Goal: Task Accomplishment & Management: Complete application form

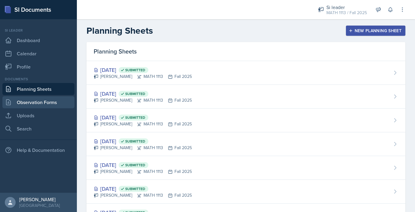
click at [35, 103] on link "Observation Forms" at bounding box center [38, 102] width 72 height 12
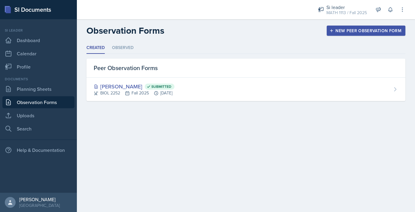
click at [125, 41] on header "Observation Forms New Peer Observation Form" at bounding box center [246, 30] width 338 height 23
click at [124, 48] on li "Observed" at bounding box center [123, 48] width 22 height 12
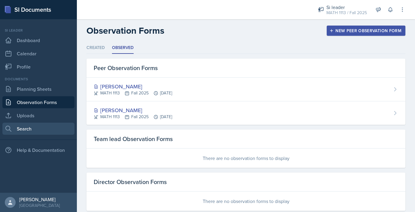
click at [24, 128] on link "Search" at bounding box center [38, 128] width 72 height 12
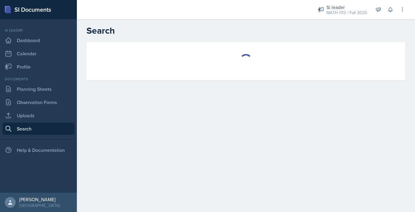
select select "all"
select select "1"
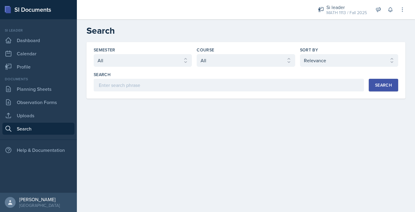
click at [32, 109] on div "Documents Planning Sheets Observation Forms Uploads Search" at bounding box center [38, 105] width 72 height 58
click at [32, 115] on link "Uploads" at bounding box center [38, 115] width 72 height 12
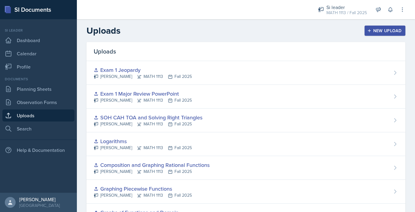
click at [378, 31] on div "New Upload" at bounding box center [384, 30] width 33 height 5
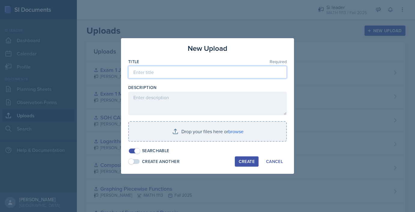
click at [224, 71] on input at bounding box center [207, 72] width 158 height 13
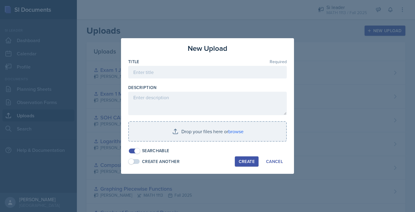
click at [221, 86] on div "Description" at bounding box center [207, 87] width 158 height 6
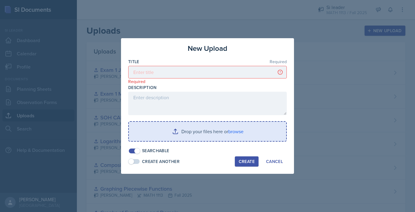
click at [201, 134] on input "file" at bounding box center [207, 131] width 157 height 19
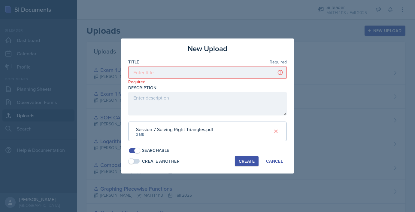
click at [160, 129] on div "Session 7 Solving Right Triangles.pdf" at bounding box center [174, 128] width 77 height 7
click at [250, 161] on div "Create" at bounding box center [247, 160] width 16 height 5
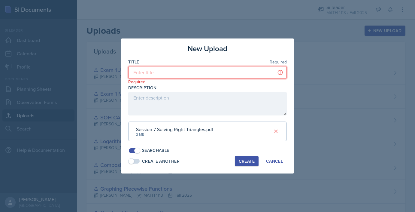
click at [215, 74] on input at bounding box center [207, 72] width 158 height 13
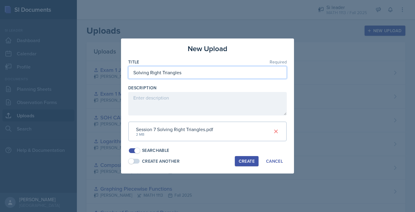
type input "Solving Right Triangles"
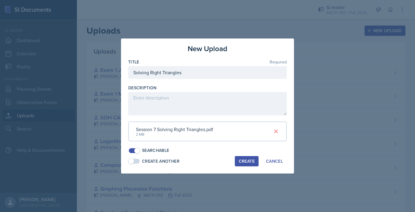
click at [228, 60] on div "Title Required" at bounding box center [207, 62] width 158 height 6
click at [243, 160] on div "Create" at bounding box center [247, 160] width 16 height 5
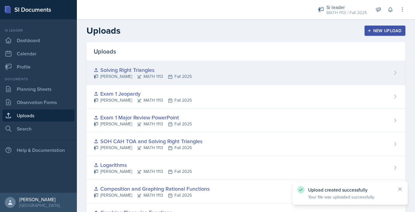
click at [218, 71] on div "Solving Right Triangles [PERSON_NAME] MATH 1113 Fall 2025" at bounding box center [245, 73] width 319 height 24
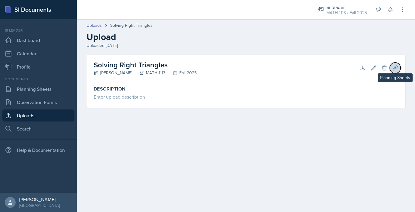
click at [393, 71] on icon at bounding box center [395, 68] width 6 height 6
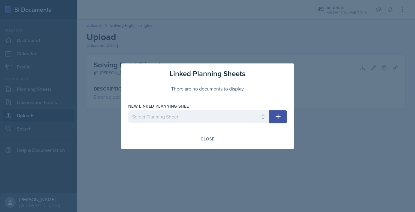
click at [347, 140] on div at bounding box center [207, 106] width 415 height 212
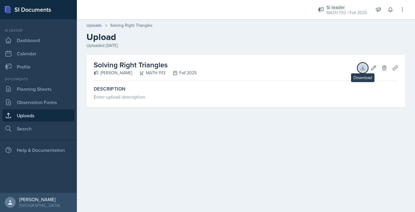
click at [363, 66] on icon at bounding box center [363, 68] width 6 height 6
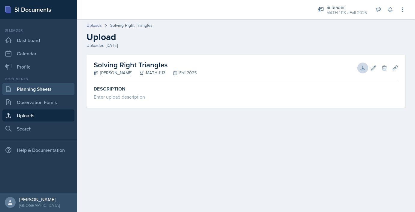
click at [28, 92] on link "Planning Sheets" at bounding box center [38, 89] width 72 height 12
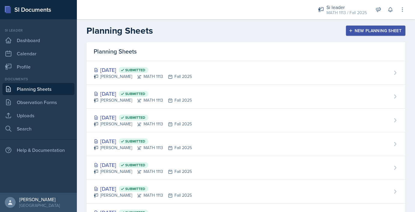
click at [365, 33] on div "New Planning Sheet" at bounding box center [376, 30] width 52 height 5
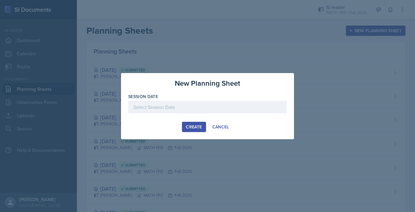
click at [212, 116] on div at bounding box center [207, 116] width 158 height 6
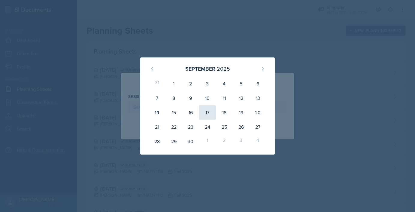
click at [203, 111] on div "17" at bounding box center [207, 112] width 17 height 14
type input "[DATE]"
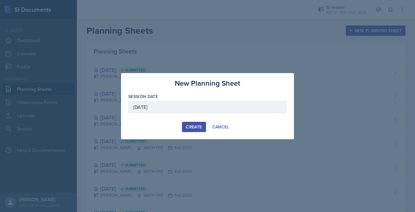
click at [199, 127] on div "Create" at bounding box center [194, 126] width 16 height 5
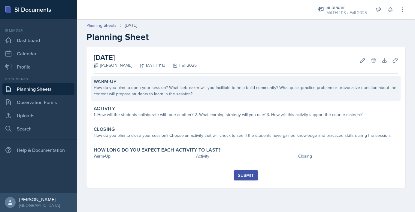
click at [180, 95] on div "How do you plan to open your session? What icebreaker will you facilitate to he…" at bounding box center [246, 90] width 304 height 13
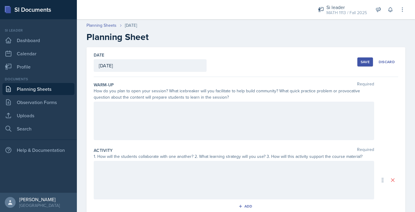
click at [171, 120] on div at bounding box center [234, 120] width 280 height 38
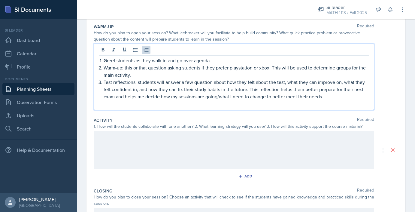
scroll to position [60, 0]
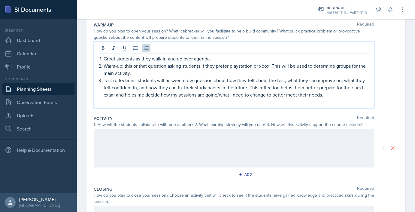
click at [168, 147] on div at bounding box center [234, 148] width 280 height 38
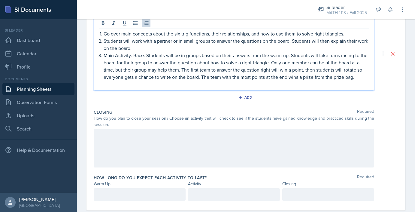
scroll to position [167, 0]
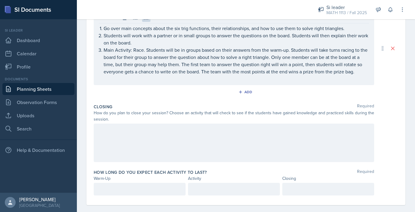
click at [143, 142] on div at bounding box center [234, 142] width 280 height 38
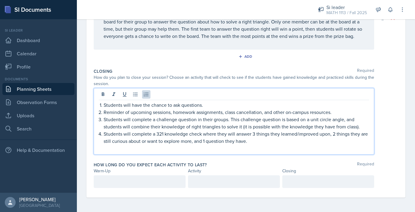
click at [133, 176] on div at bounding box center [140, 181] width 92 height 13
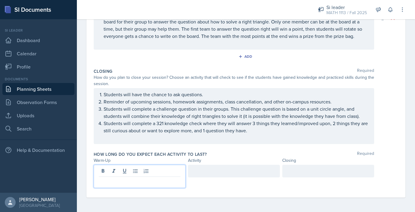
scroll to position [191, 0]
click at [293, 170] on div at bounding box center [328, 170] width 92 height 13
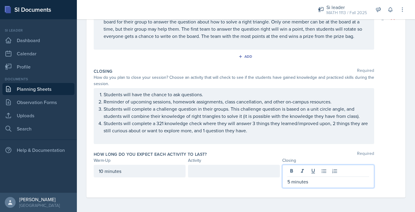
click at [205, 172] on div at bounding box center [234, 170] width 92 height 13
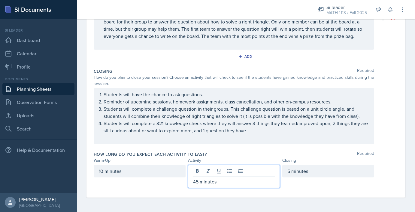
click at [226, 151] on div "How long do you expect each activity to last? Required" at bounding box center [246, 154] width 304 height 6
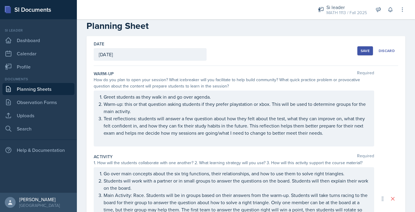
scroll to position [10, 0]
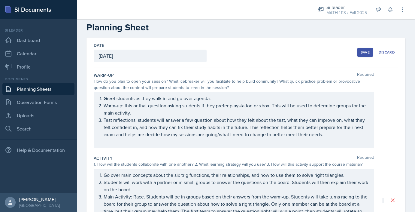
click at [364, 52] on div "Save" at bounding box center [364, 52] width 9 height 5
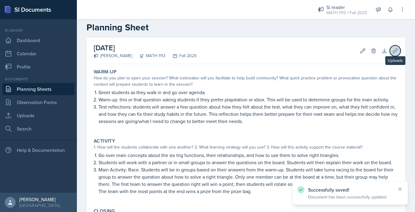
click at [395, 45] on button "Uploads" at bounding box center [395, 50] width 11 height 11
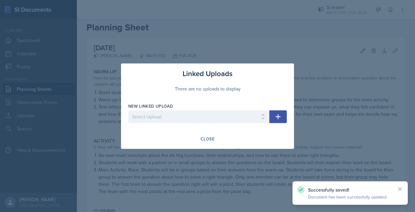
click at [248, 109] on div "New Linked Upload Select Upload Fall Training Mock Session AROC and Difference …" at bounding box center [198, 116] width 141 height 26
click at [245, 114] on select "Select Upload Fall Training Mock Session AROC and Difference Quotient Graphs of…" at bounding box center [198, 116] width 141 height 13
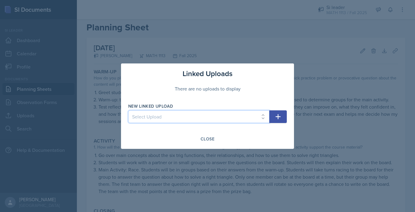
select select "f927a219-2b73-4276-a832-4273ed551f97"
click at [128, 110] on select "Select Upload Fall Training Mock Session AROC and Difference Quotient Graphs of…" at bounding box center [198, 116] width 141 height 13
click at [280, 113] on icon "button" at bounding box center [277, 116] width 7 height 7
select select
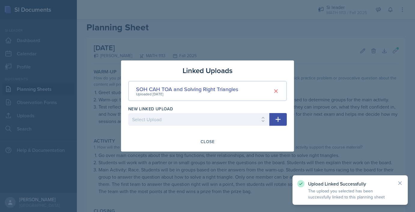
click at [201, 147] on div "Linked Uploads SOH CAH TOA and Solving Right Triangles Uploaded [DATE] New Link…" at bounding box center [207, 105] width 173 height 91
click at [202, 144] on button "Close" at bounding box center [208, 141] width 22 height 10
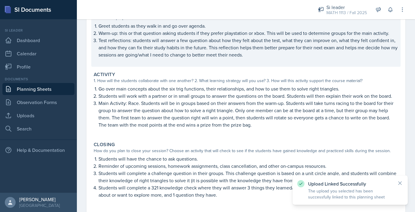
scroll to position [138, 0]
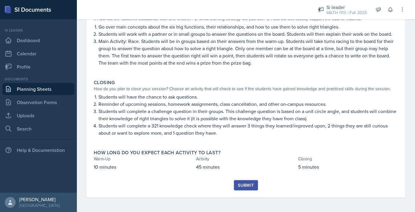
click at [238, 186] on div "Submit" at bounding box center [246, 184] width 16 height 5
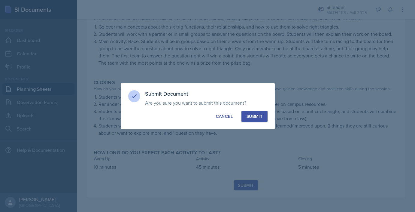
click at [254, 116] on div "Submit" at bounding box center [254, 116] width 16 height 6
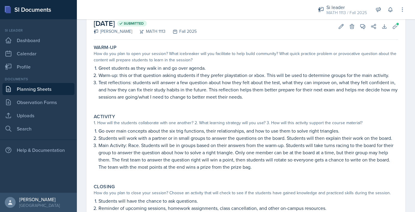
scroll to position [0, 0]
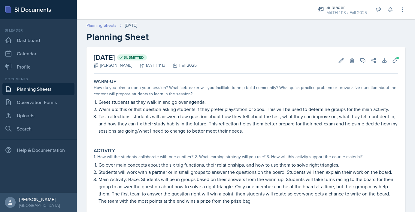
click at [104, 25] on link "Planning Sheets" at bounding box center [101, 25] width 30 height 6
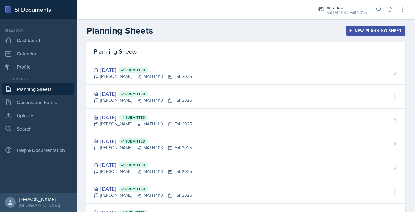
click at [362, 31] on div "New Planning Sheet" at bounding box center [376, 30] width 52 height 5
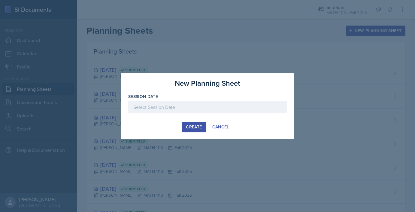
click at [234, 111] on div at bounding box center [207, 107] width 158 height 13
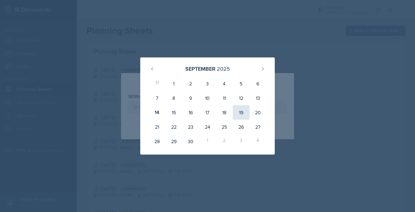
click at [235, 114] on div "19" at bounding box center [241, 112] width 17 height 14
type input "[DATE]"
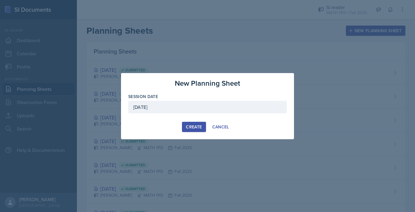
click at [196, 128] on div "Create" at bounding box center [194, 126] width 16 height 5
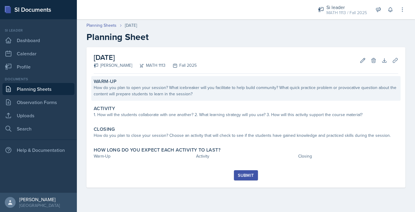
click at [188, 97] on div "Warm-Up How do you plan to open your session? What icebreaker will you facilita…" at bounding box center [245, 88] width 309 height 25
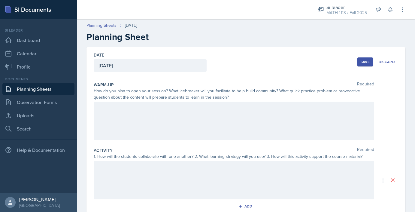
click at [180, 124] on div at bounding box center [234, 120] width 280 height 38
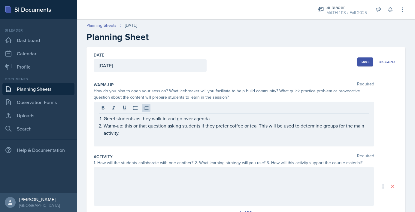
click at [153, 159] on div "1. How will the students collaborate with one another? 2. What learning strateg…" at bounding box center [234, 162] width 280 height 6
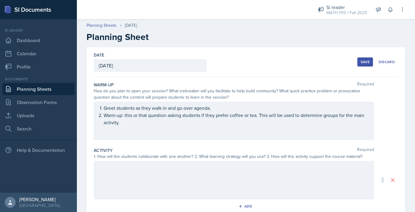
click at [148, 176] on div at bounding box center [234, 180] width 280 height 38
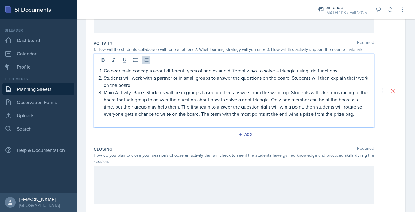
scroll to position [121, 0]
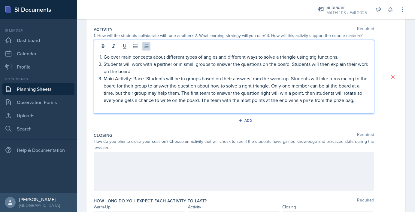
click at [173, 170] on div at bounding box center [234, 171] width 280 height 38
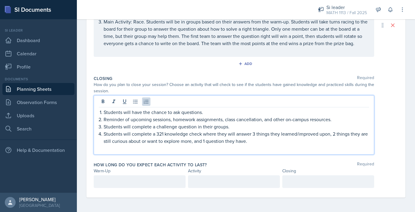
click at [149, 182] on p at bounding box center [140, 181] width 82 height 7
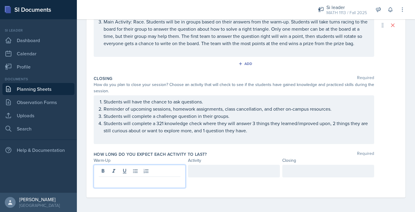
scroll to position [167, 0]
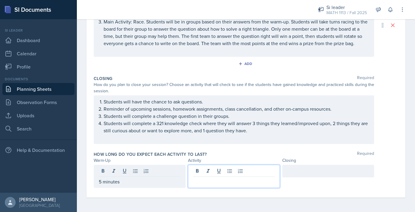
click at [203, 173] on div at bounding box center [234, 175] width 92 height 23
click at [294, 171] on div at bounding box center [328, 170] width 92 height 13
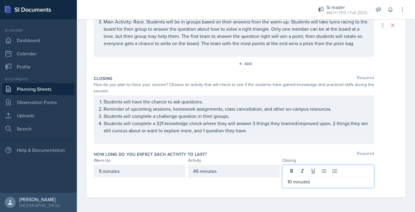
click at [262, 150] on div "How long do you expect each activity to last? Required Warm-Up Activity Closing…" at bounding box center [246, 171] width 304 height 44
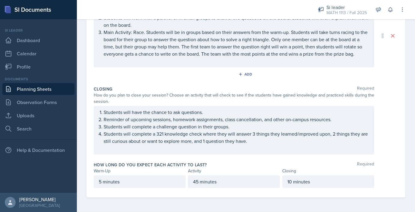
scroll to position [0, 0]
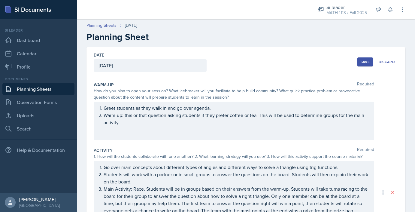
click at [363, 60] on div "Save" at bounding box center [364, 61] width 9 height 5
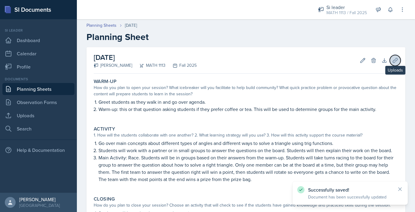
click at [395, 59] on icon at bounding box center [395, 60] width 5 height 5
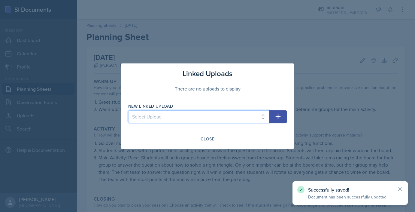
click at [230, 113] on select "Select Upload Fall Training Mock Session AROC and Difference Quotient Graphs of…" at bounding box center [198, 116] width 141 height 13
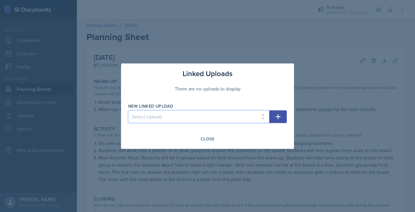
select select "f49b93af-7c37-4f2d-8d87-ff81ba66950a"
click at [128, 110] on select "Select Upload Fall Training Mock Session AROC and Difference Quotient Graphs of…" at bounding box center [198, 116] width 141 height 13
click at [273, 120] on button "button" at bounding box center [277, 116] width 17 height 13
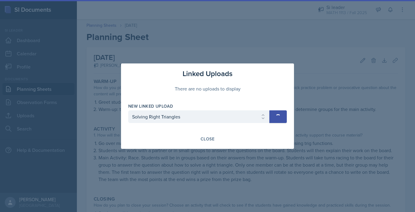
select select
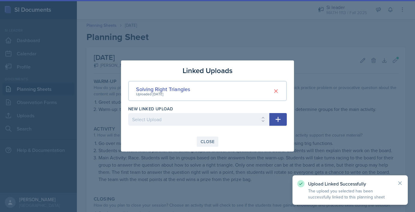
click at [210, 144] on div "Close" at bounding box center [207, 141] width 14 height 5
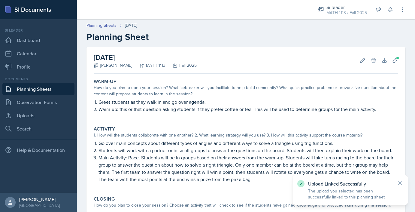
scroll to position [109, 0]
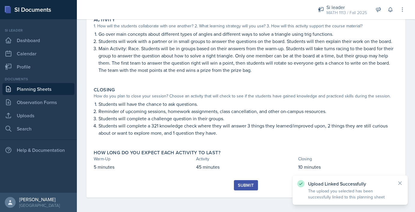
click at [238, 183] on div "Submit" at bounding box center [246, 184] width 16 height 5
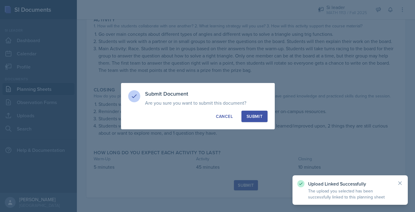
click at [254, 117] on div "Submit" at bounding box center [254, 116] width 16 height 6
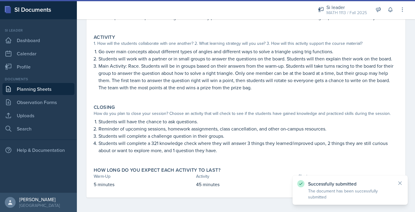
scroll to position [0, 0]
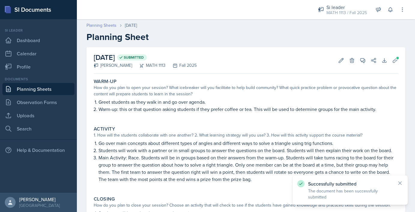
click at [98, 23] on link "Planning Sheets" at bounding box center [101, 25] width 30 height 6
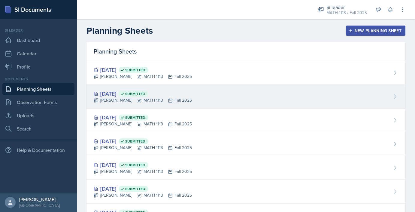
click at [213, 102] on div "[DATE] Submitted [PERSON_NAME] MATH 1113 Fall 2025" at bounding box center [245, 97] width 319 height 24
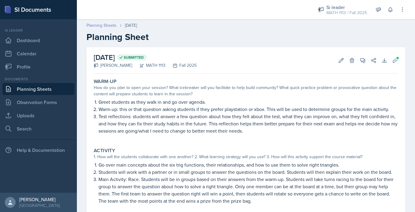
click at [107, 25] on link "Planning Sheets" at bounding box center [101, 25] width 30 height 6
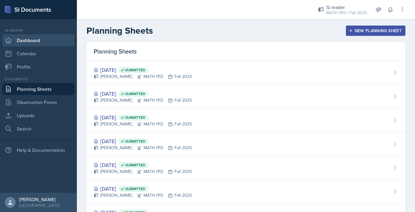
click at [30, 44] on link "Dashboard" at bounding box center [38, 40] width 72 height 12
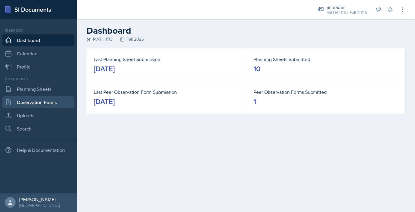
click at [32, 102] on link "Observation Forms" at bounding box center [38, 102] width 72 height 12
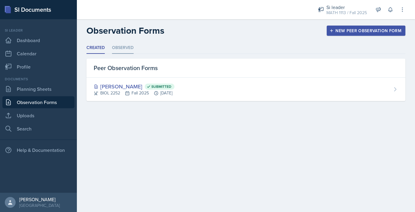
click at [120, 44] on li "Observed" at bounding box center [123, 48] width 22 height 12
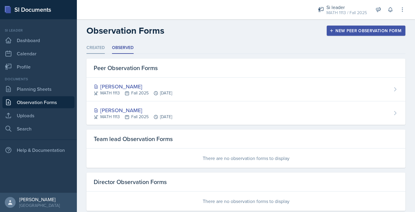
click at [100, 48] on li "Created" at bounding box center [95, 48] width 18 height 12
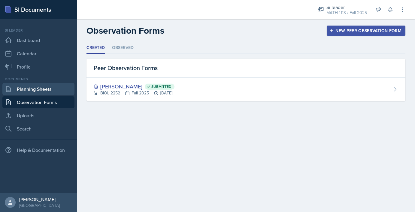
click at [50, 86] on link "Planning Sheets" at bounding box center [38, 89] width 72 height 12
